Goal: Information Seeking & Learning: Check status

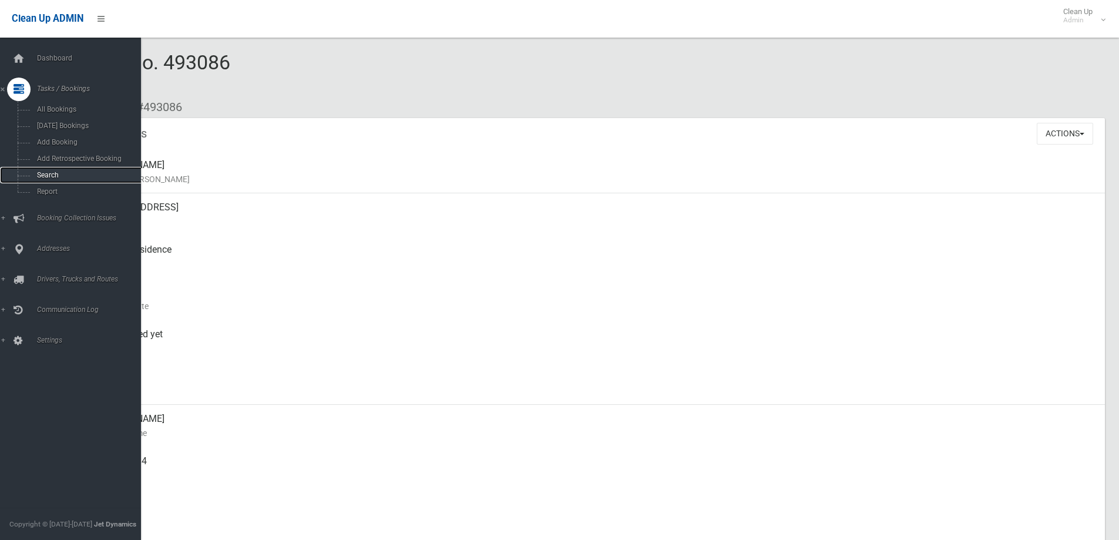
click at [56, 176] on span "Search" at bounding box center [86, 175] width 106 height 8
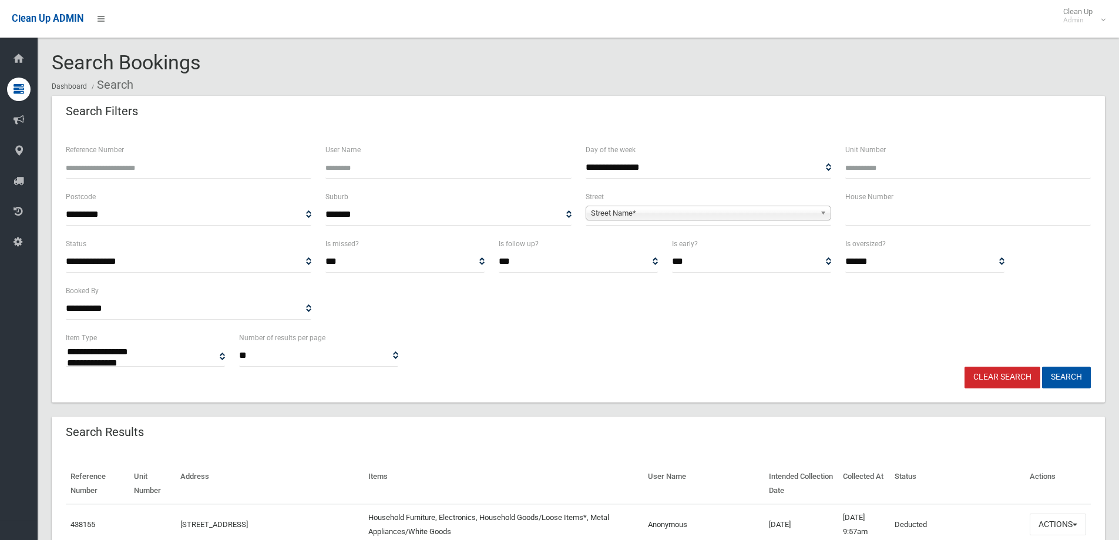
select select
click at [127, 167] on input "Reference Number" at bounding box center [189, 168] width 246 height 22
type input "******"
click at [1042, 367] on button "Search" at bounding box center [1066, 378] width 49 height 22
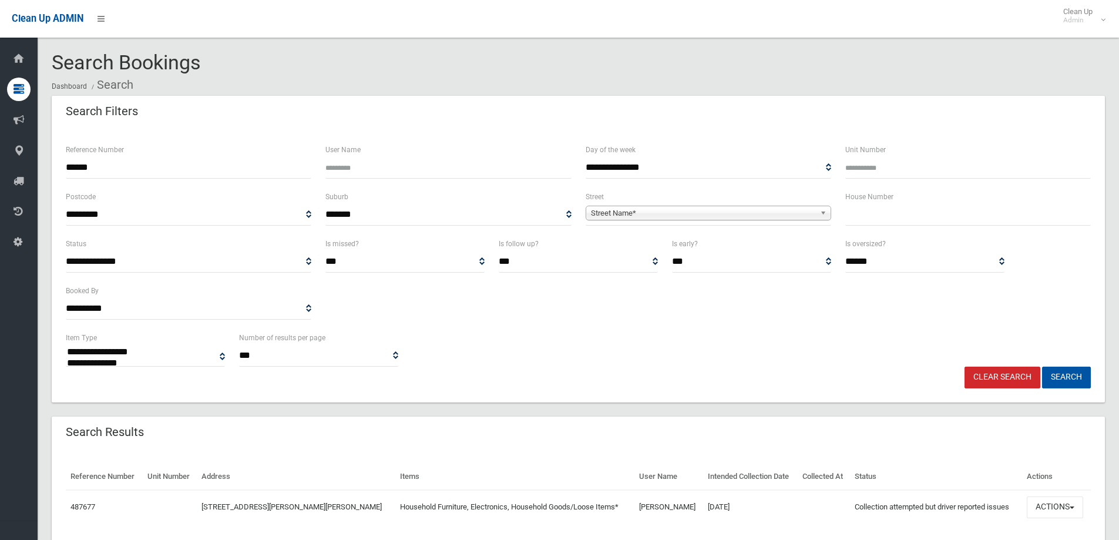
select select
click at [1069, 505] on button "Actions" at bounding box center [1055, 507] width 56 height 22
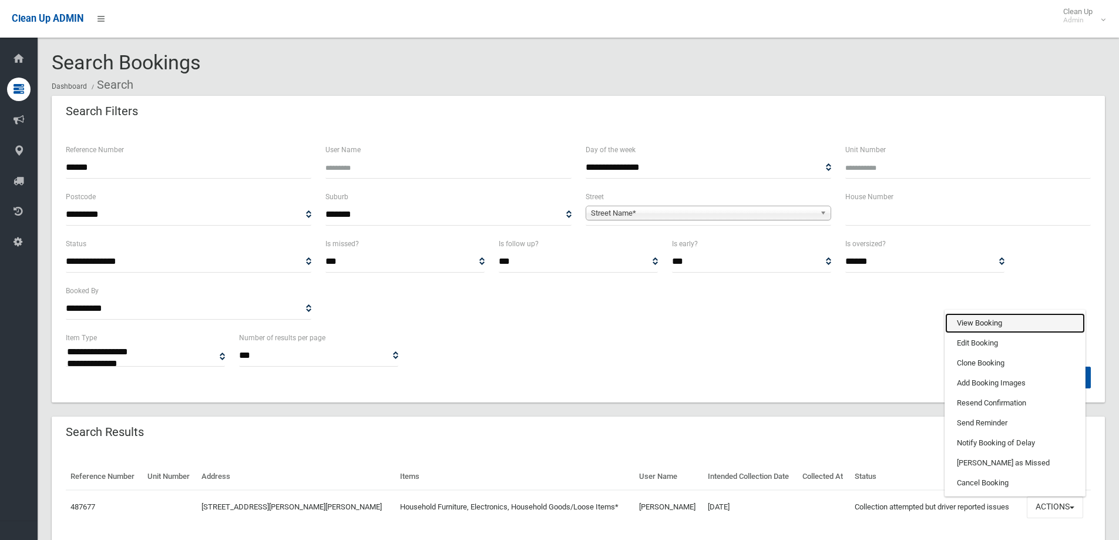
click at [1006, 325] on link "View Booking" at bounding box center [1015, 323] width 140 height 20
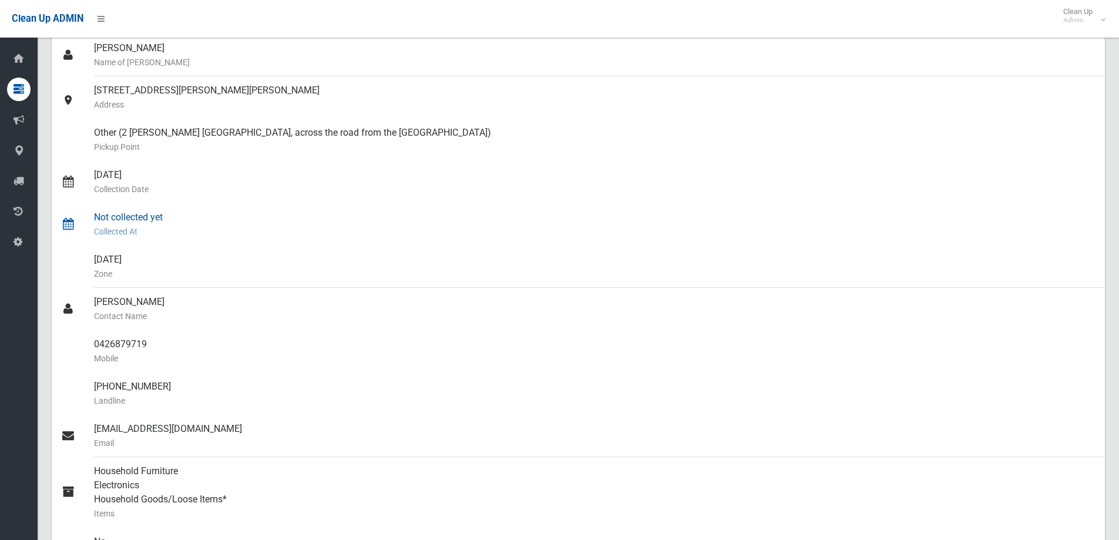
scroll to position [118, 0]
drag, startPoint x: 146, startPoint y: 344, endPoint x: 92, endPoint y: 342, distance: 54.1
click at [92, 342] on link "0426879719 Mobile" at bounding box center [578, 351] width 1053 height 42
copy link "0426879719"
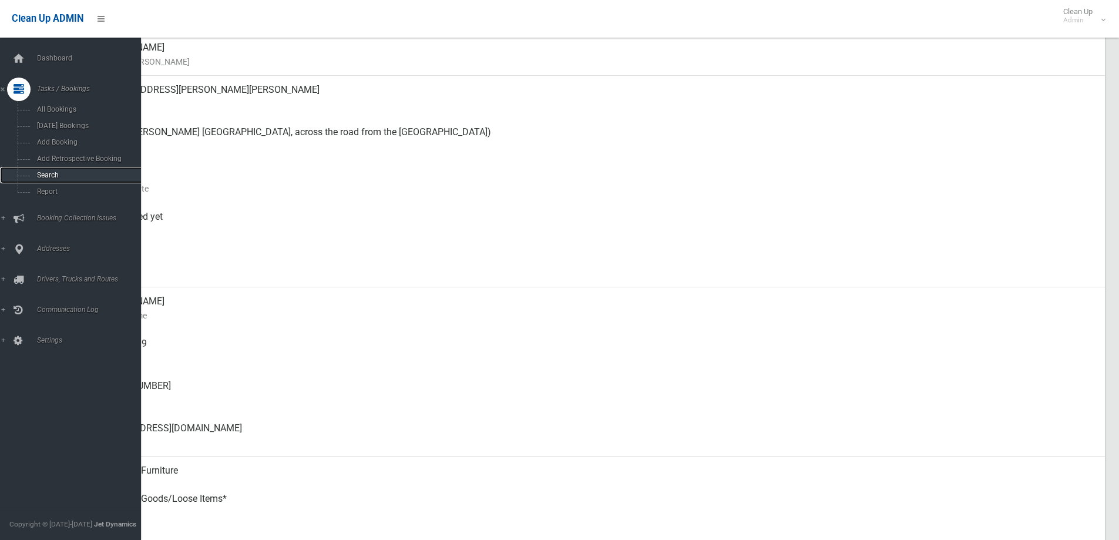
click at [64, 174] on span "Search" at bounding box center [86, 175] width 106 height 8
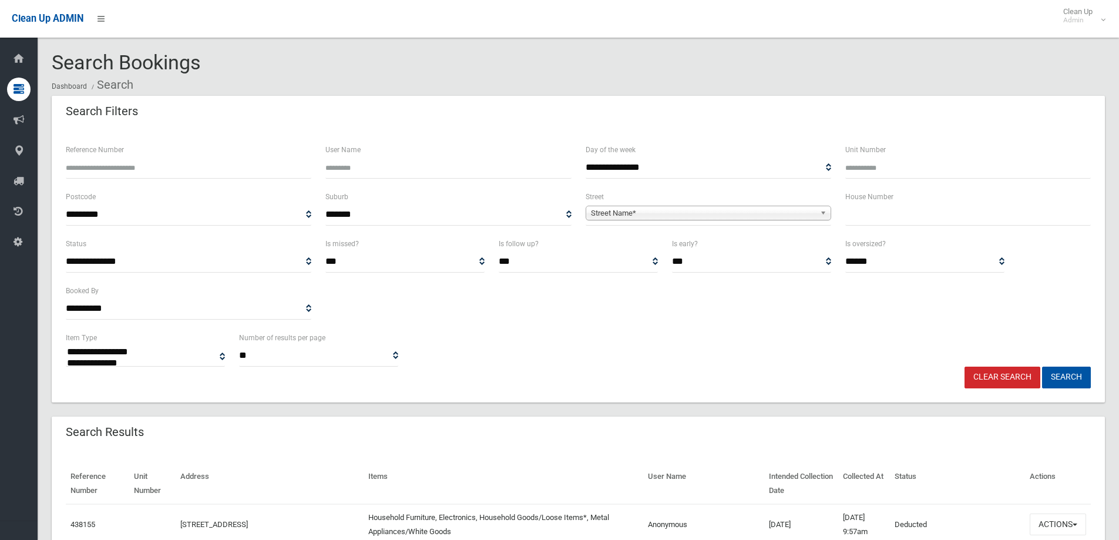
select select
click at [867, 214] on input "text" at bounding box center [968, 215] width 246 height 22
type input "**"
click at [820, 209] on b at bounding box center [825, 213] width 11 height 14
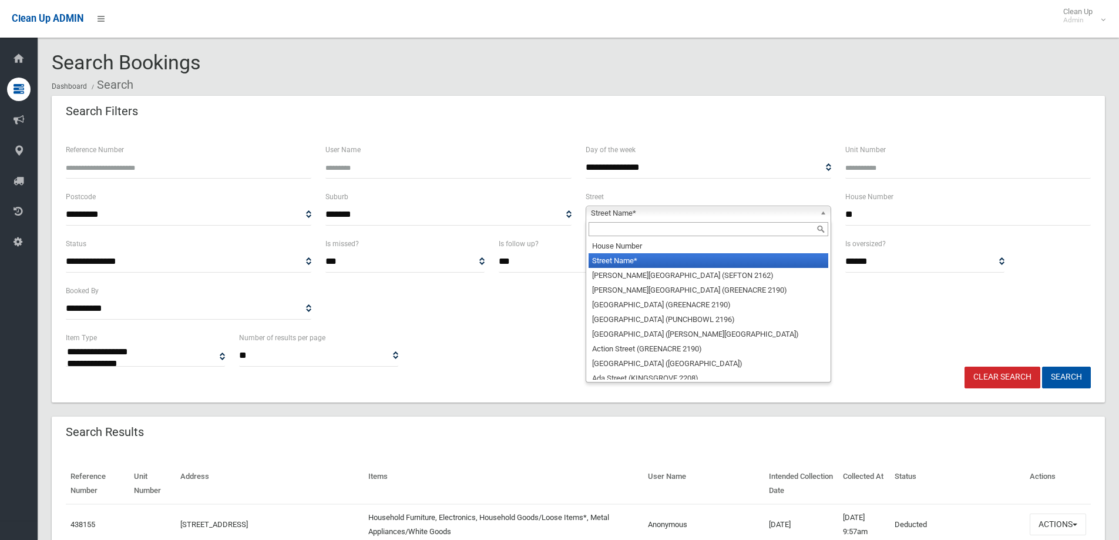
click at [766, 228] on input "text" at bounding box center [709, 229] width 240 height 14
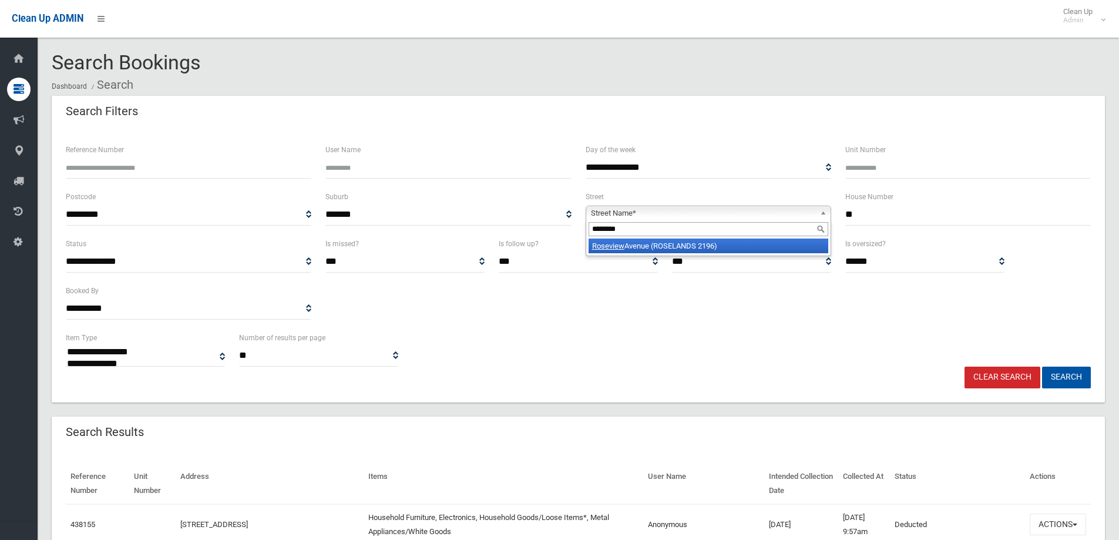
type input "********"
click at [652, 240] on li "Roseview Avenue (ROSELANDS 2196)" at bounding box center [709, 246] width 240 height 15
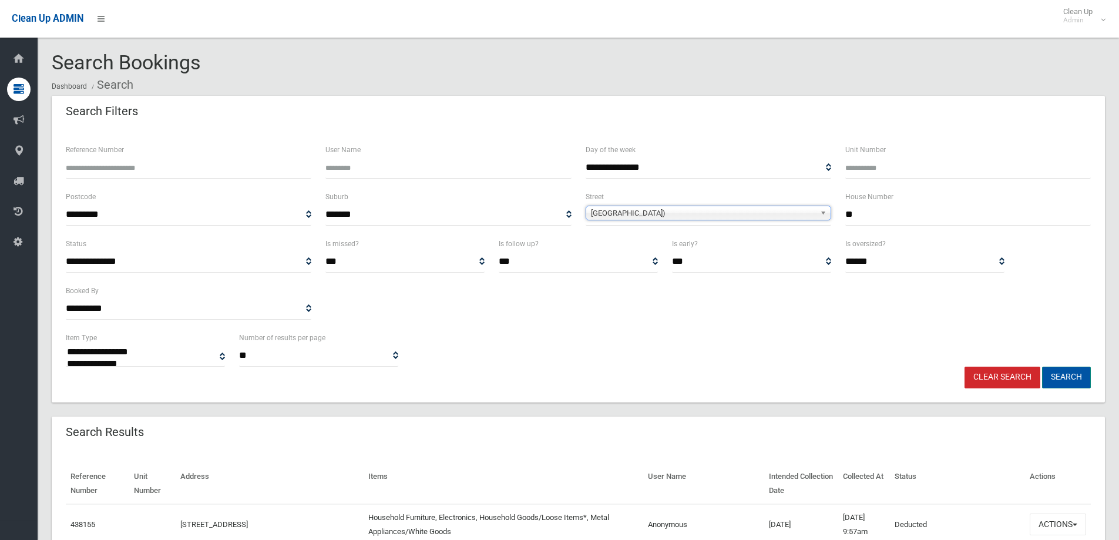
click at [1077, 368] on button "Search" at bounding box center [1066, 378] width 49 height 22
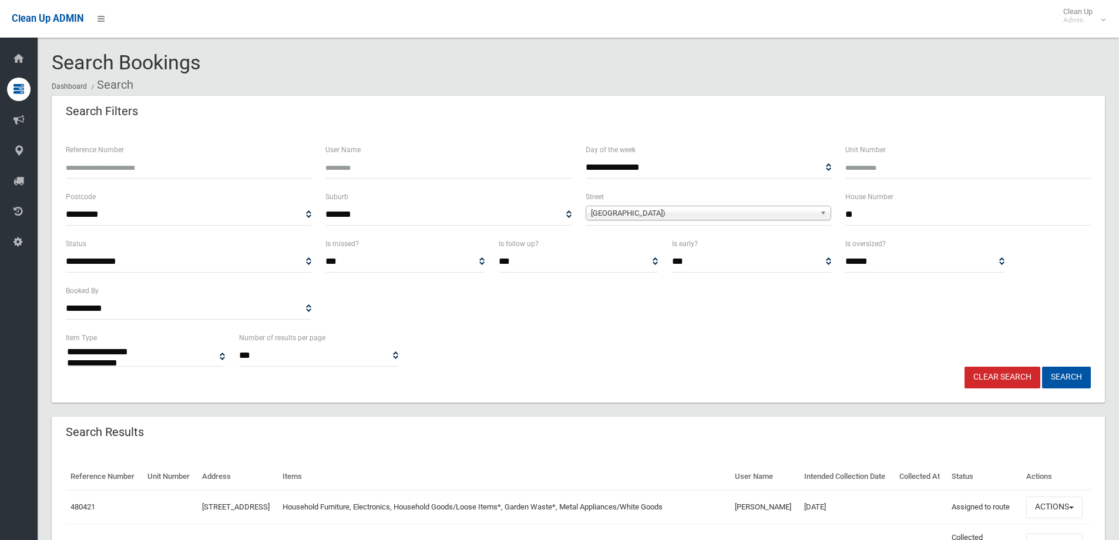
select select
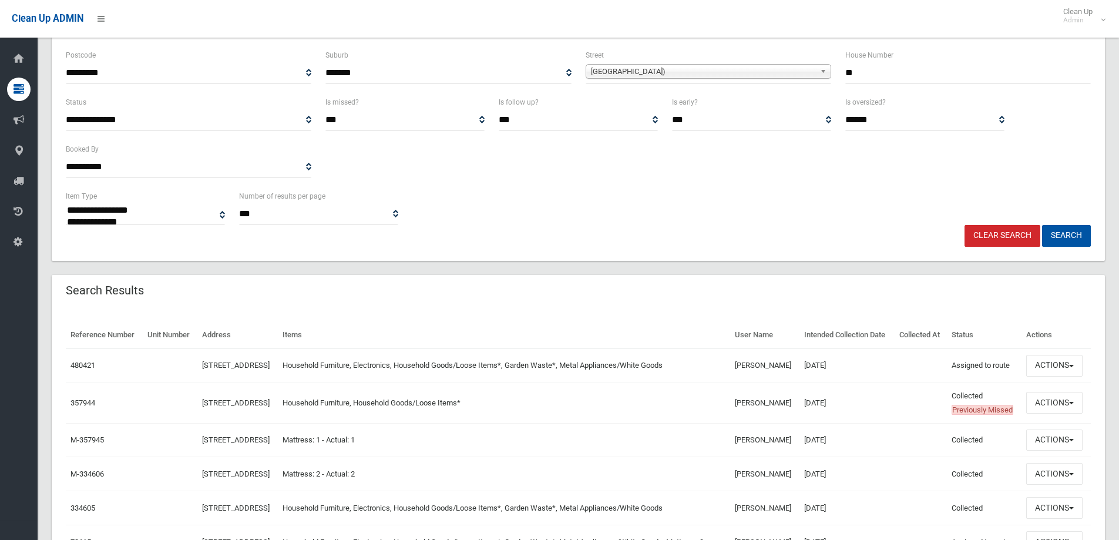
scroll to position [146, 0]
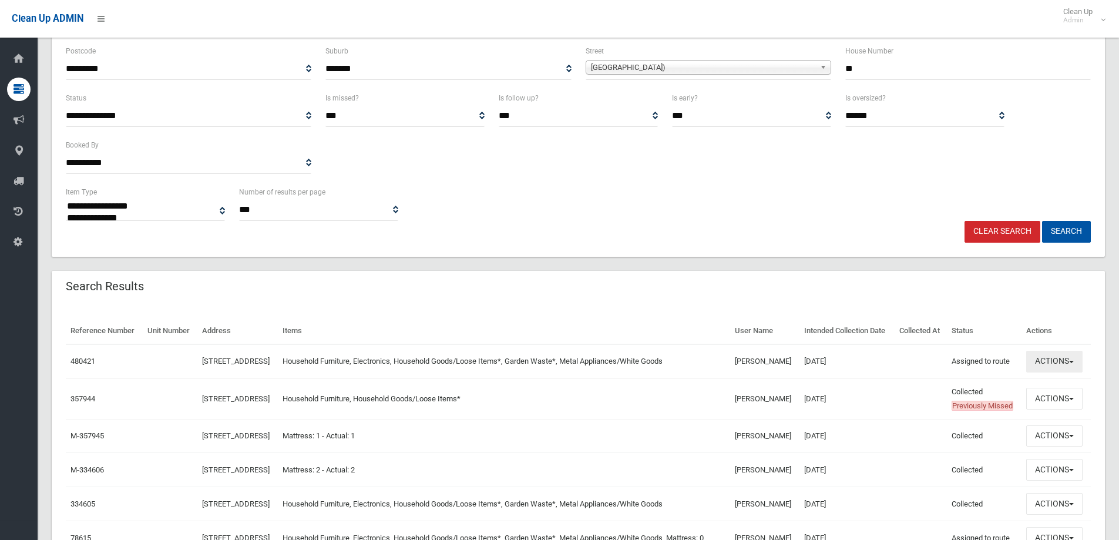
click at [1074, 363] on span "button" at bounding box center [1071, 362] width 5 height 2
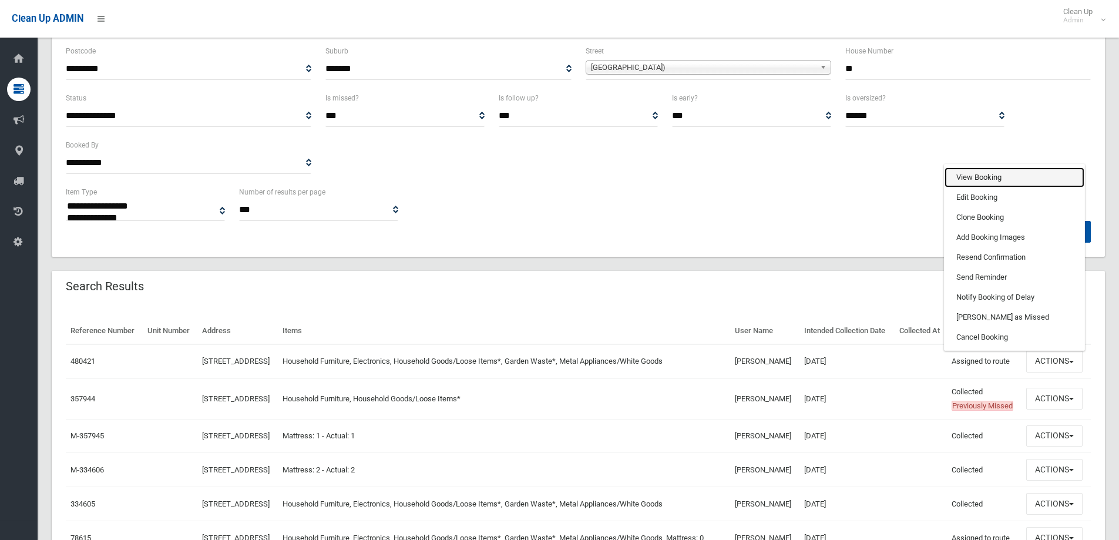
click at [1018, 187] on link "View Booking" at bounding box center [1015, 177] width 140 height 20
